Goal: Find specific page/section: Find specific page/section

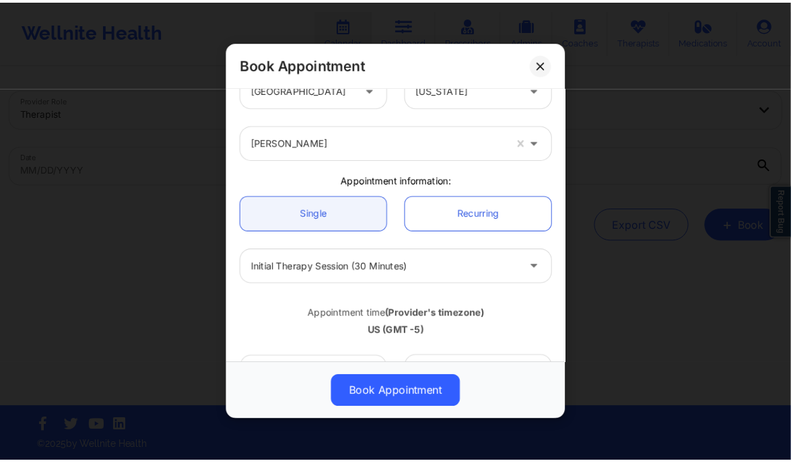
scroll to position [24, 0]
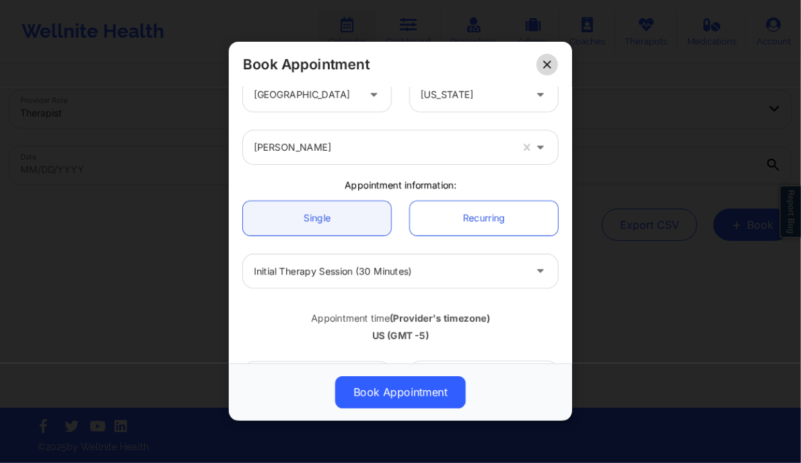
click at [552, 65] on button at bounding box center [548, 65] width 22 height 22
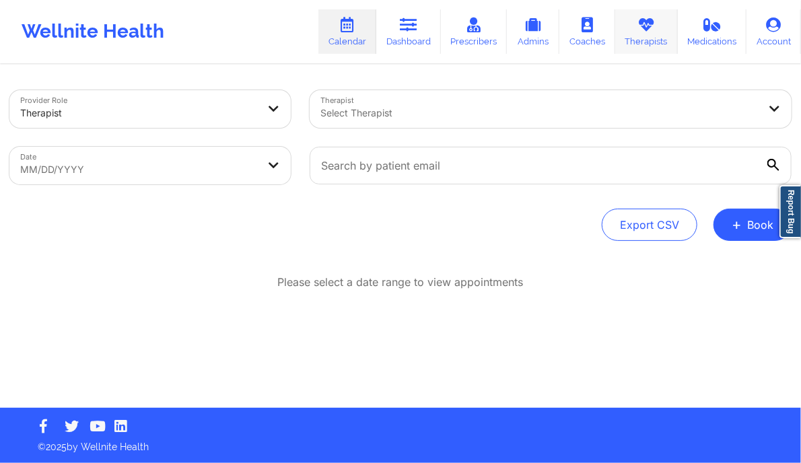
click at [660, 38] on link "Therapists" at bounding box center [647, 31] width 63 height 44
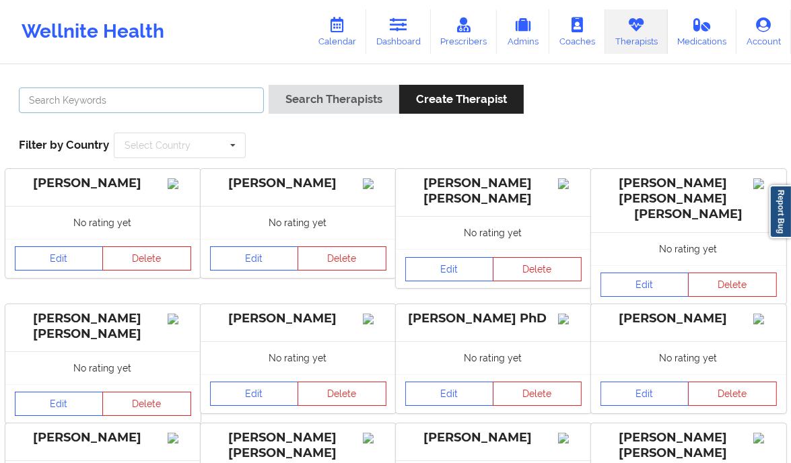
click at [152, 102] on input "text" at bounding box center [141, 101] width 245 height 26
paste input "[PERSON_NAME]"
type input "[PERSON_NAME]"
click at [319, 82] on div "[PERSON_NAME] Search Therapists Create Therapist Filter by Country Select Count…" at bounding box center [395, 121] width 772 height 92
click at [399, 19] on icon at bounding box center [399, 25] width 18 height 15
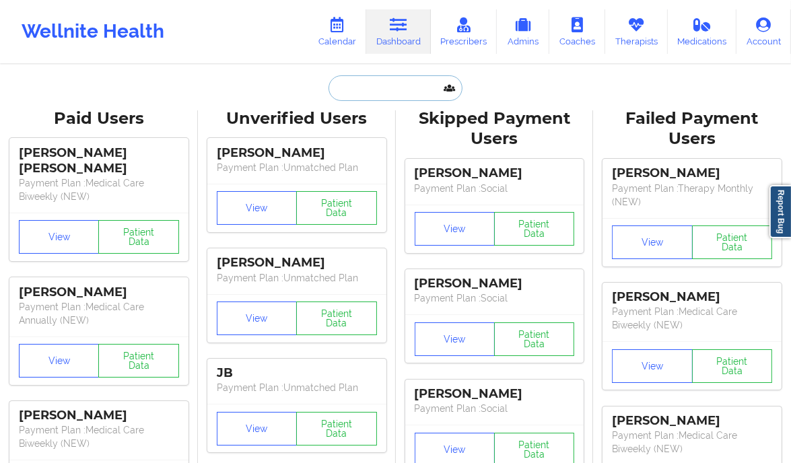
click at [372, 86] on input "text" at bounding box center [395, 88] width 133 height 26
paste input "[PERSON_NAME]"
type input "[PERSON_NAME]"
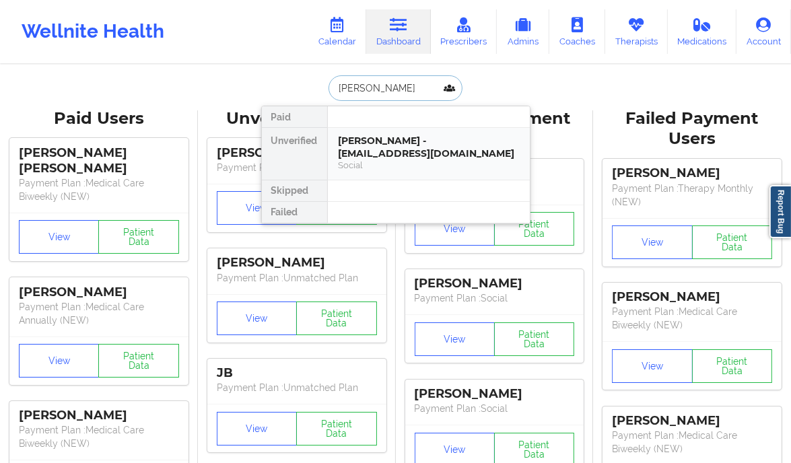
click at [476, 150] on div "[PERSON_NAME] - [EMAIL_ADDRESS][DOMAIN_NAME]" at bounding box center [429, 147] width 180 height 25
